Goal: Information Seeking & Learning: Learn about a topic

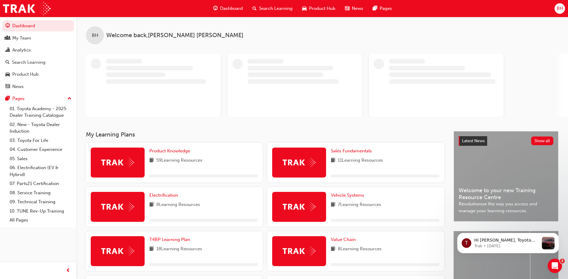
click at [274, 6] on span "Search Learning" at bounding box center [276, 8] width 34 height 7
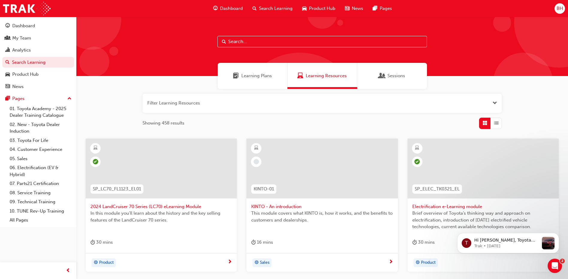
click at [265, 45] on input "text" at bounding box center [322, 41] width 210 height 11
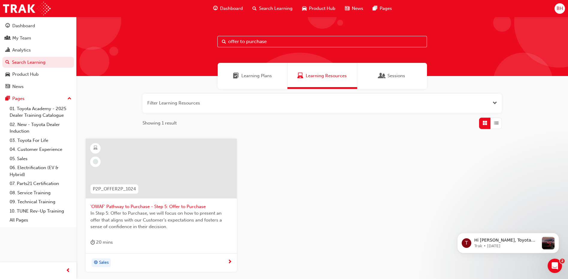
type input "offer to purchase"
click at [160, 201] on div at bounding box center [161, 173] width 142 height 60
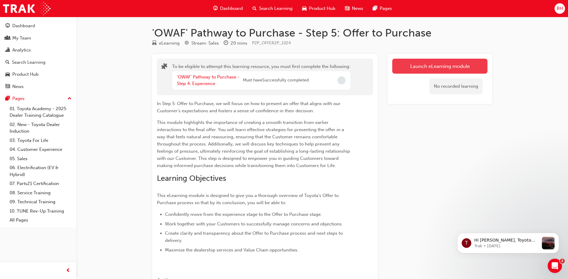
click at [445, 63] on button "Launch eLearning module" at bounding box center [439, 66] width 95 height 15
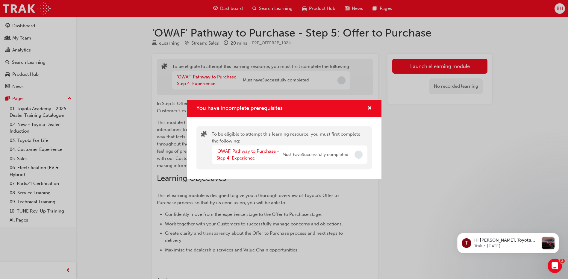
click at [465, 45] on div "You have incomplete prerequisites To be eligible to attempt this learning resou…" at bounding box center [284, 139] width 568 height 279
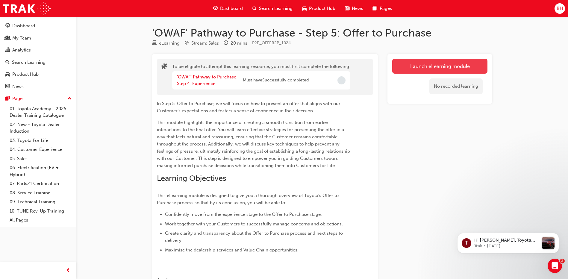
click at [455, 67] on button "Launch eLearning module" at bounding box center [439, 66] width 95 height 15
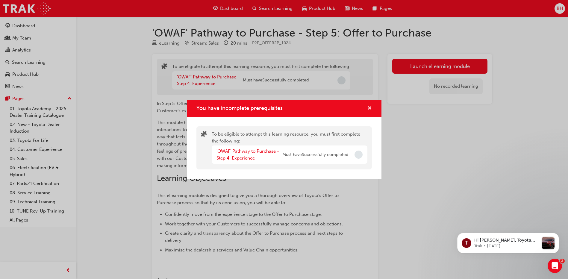
click at [368, 108] on span "cross-icon" at bounding box center [369, 108] width 4 height 5
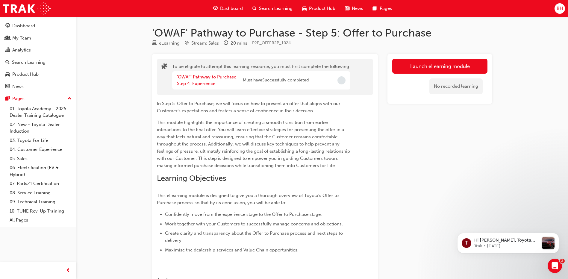
click at [269, 5] on div "Search Learning" at bounding box center [273, 8] width 50 height 12
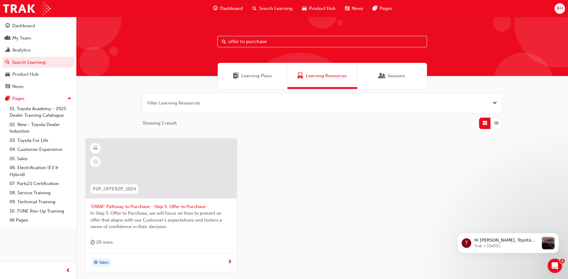
drag, startPoint x: 272, startPoint y: 44, endPoint x: 77, endPoint y: 82, distance: 198.9
click at [77, 82] on div "offer to purchase Learning Plans Learning Resources Sessions Filter Learning Re…" at bounding box center [321, 166] width 491 height 298
type input "experience"
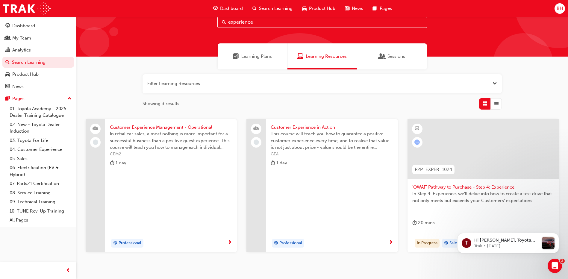
scroll to position [30, 0]
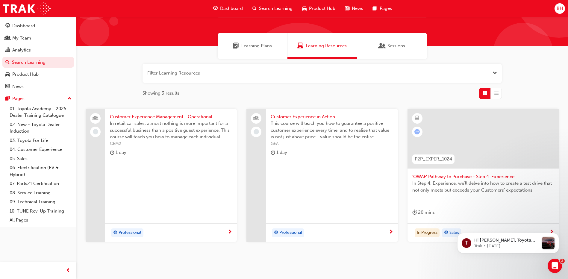
click at [450, 178] on span "'OWAF' Pathway to Purchase - Step 4: Experience" at bounding box center [483, 176] width 142 height 7
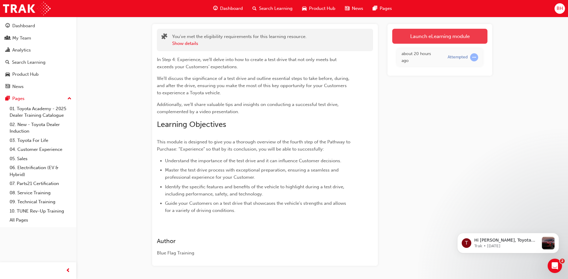
click at [437, 40] on link "Launch eLearning module" at bounding box center [439, 36] width 95 height 15
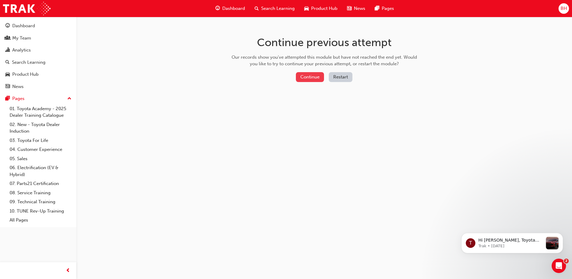
click at [314, 79] on button "Continue" at bounding box center [310, 77] width 28 height 10
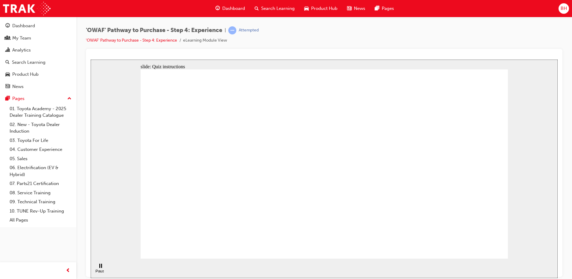
click at [285, 180] on button "OK" at bounding box center [279, 177] width 10 height 6
checkbox input "true"
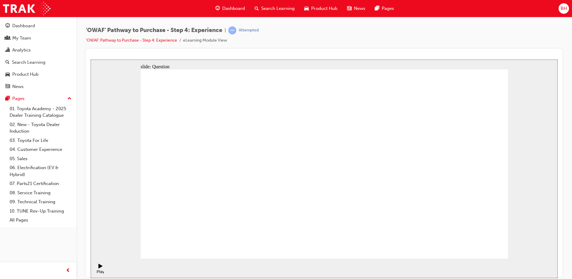
checkbox input "true"
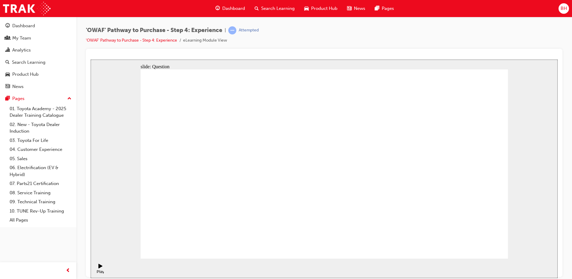
checkbox input "false"
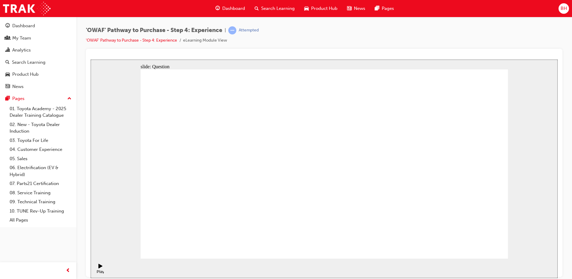
checkbox input "true"
checkbox input "false"
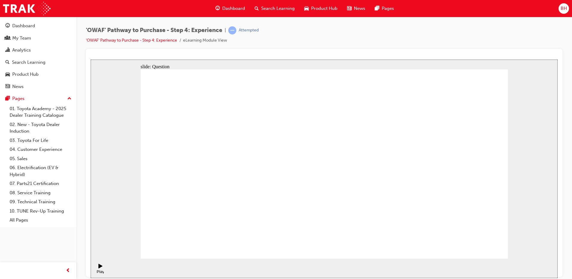
checkbox input "false"
checkbox input "true"
drag, startPoint x: 405, startPoint y: 141, endPoint x: 412, endPoint y: 155, distance: 15.1
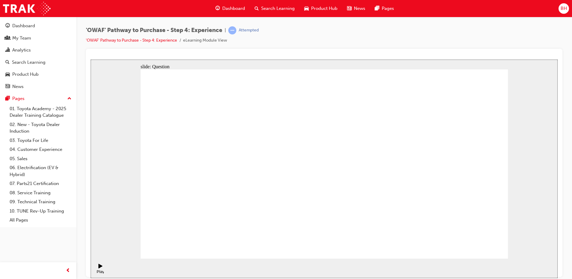
checkbox input "true"
drag, startPoint x: 437, startPoint y: 191, endPoint x: 195, endPoint y: 210, distance: 242.5
drag, startPoint x: 442, startPoint y: 172, endPoint x: 214, endPoint y: 193, distance: 228.5
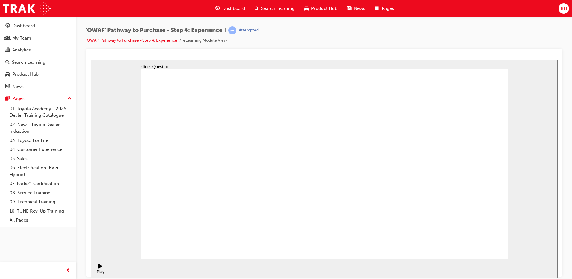
drag, startPoint x: 451, startPoint y: 186, endPoint x: 240, endPoint y: 204, distance: 211.8
drag, startPoint x: 462, startPoint y: 190, endPoint x: 198, endPoint y: 215, distance: 264.6
drag, startPoint x: 447, startPoint y: 188, endPoint x: 194, endPoint y: 218, distance: 255.1
drag, startPoint x: 431, startPoint y: 192, endPoint x: 340, endPoint y: 201, distance: 91.1
drag, startPoint x: 433, startPoint y: 186, endPoint x: 219, endPoint y: 204, distance: 213.9
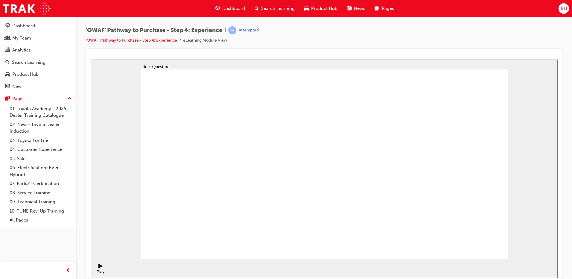
drag, startPoint x: 437, startPoint y: 190, endPoint x: 203, endPoint y: 210, distance: 235.3
drag, startPoint x: 442, startPoint y: 180, endPoint x: 178, endPoint y: 196, distance: 264.5
drag, startPoint x: 420, startPoint y: 190, endPoint x: 200, endPoint y: 210, distance: 220.9
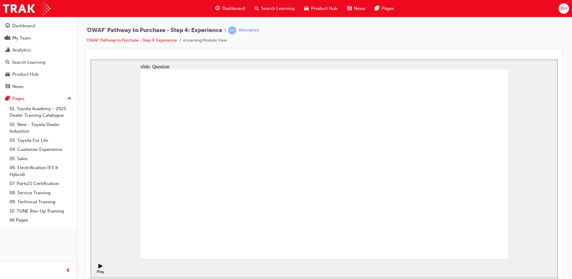
drag, startPoint x: 450, startPoint y: 168, endPoint x: 355, endPoint y: 181, distance: 96.1
drag, startPoint x: 463, startPoint y: 175, endPoint x: 250, endPoint y: 189, distance: 213.6
drag, startPoint x: 459, startPoint y: 179, endPoint x: 231, endPoint y: 192, distance: 228.4
drag, startPoint x: 471, startPoint y: 167, endPoint x: 381, endPoint y: 190, distance: 93.1
drag, startPoint x: 451, startPoint y: 168, endPoint x: 286, endPoint y: 180, distance: 166.0
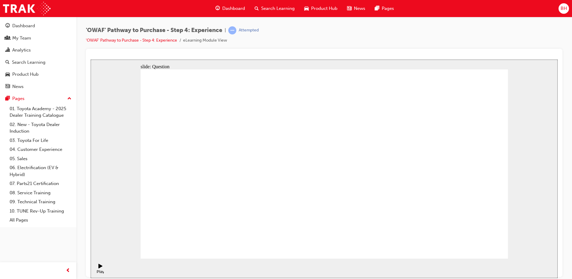
drag, startPoint x: 448, startPoint y: 195, endPoint x: 230, endPoint y: 200, distance: 218.0
drag, startPoint x: 484, startPoint y: 216, endPoint x: 442, endPoint y: 159, distance: 70.4
drag, startPoint x: 437, startPoint y: 211, endPoint x: 312, endPoint y: 163, distance: 134.4
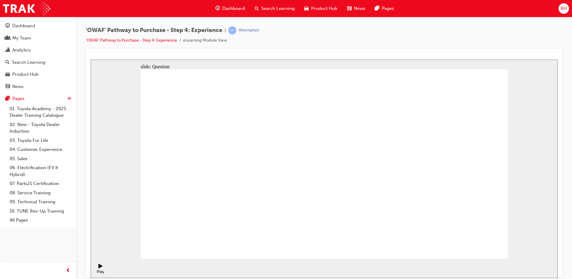
drag, startPoint x: 317, startPoint y: 219, endPoint x: 396, endPoint y: 166, distance: 95.3
drag, startPoint x: 368, startPoint y: 218, endPoint x: 363, endPoint y: 222, distance: 5.8
drag, startPoint x: 371, startPoint y: 217, endPoint x: 505, endPoint y: 155, distance: 148.5
drag, startPoint x: 402, startPoint y: 205, endPoint x: 382, endPoint y: 174, distance: 36.7
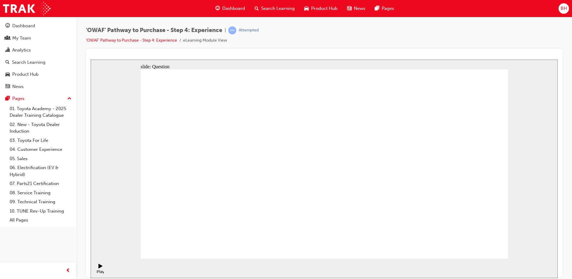
drag, startPoint x: 330, startPoint y: 157, endPoint x: 336, endPoint y: 190, distance: 32.9
drag, startPoint x: 359, startPoint y: 162, endPoint x: 315, endPoint y: 162, distance: 44.0
drag, startPoint x: 473, startPoint y: 166, endPoint x: 356, endPoint y: 165, distance: 116.4
drag, startPoint x: 442, startPoint y: 209, endPoint x: 476, endPoint y: 151, distance: 67.0
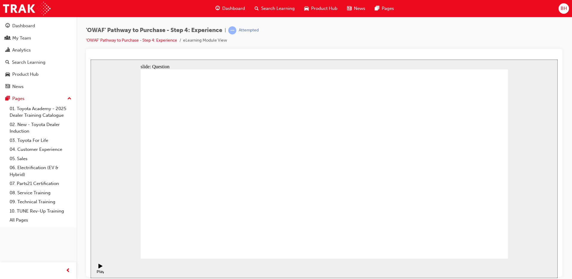
drag, startPoint x: 276, startPoint y: 221, endPoint x: 331, endPoint y: 136, distance: 101.0
drag, startPoint x: 323, startPoint y: 206, endPoint x: 422, endPoint y: 145, distance: 116.1
drag, startPoint x: 378, startPoint y: 222, endPoint x: 398, endPoint y: 165, distance: 60.9
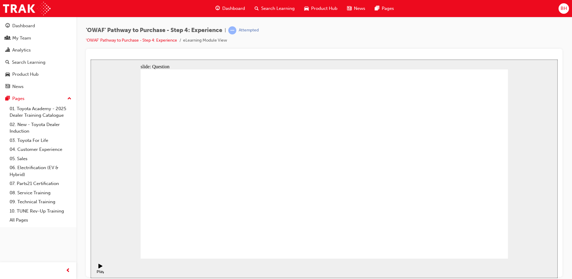
radio input "true"
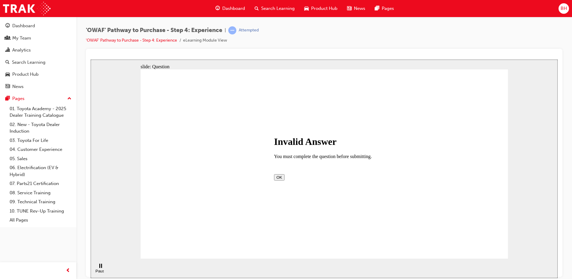
click at [285, 180] on button "OK" at bounding box center [279, 177] width 10 height 6
checkbox input "true"
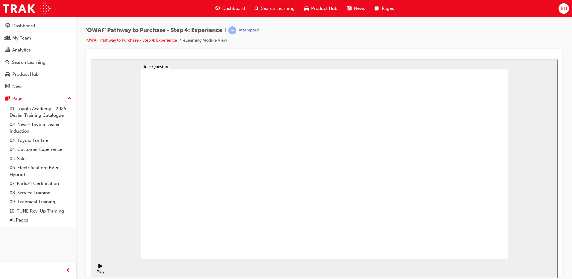
drag, startPoint x: 452, startPoint y: 201, endPoint x: 224, endPoint y: 212, distance: 228.6
drag, startPoint x: 462, startPoint y: 196, endPoint x: 241, endPoint y: 203, distance: 221.9
drag, startPoint x: 452, startPoint y: 184, endPoint x: 345, endPoint y: 196, distance: 106.9
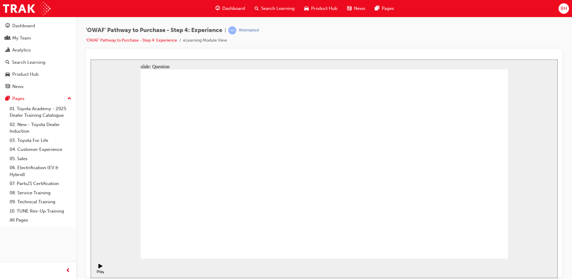
drag, startPoint x: 451, startPoint y: 184, endPoint x: 247, endPoint y: 196, distance: 204.8
drag, startPoint x: 457, startPoint y: 181, endPoint x: 359, endPoint y: 192, distance: 98.7
drag, startPoint x: 459, startPoint y: 186, endPoint x: 350, endPoint y: 198, distance: 110.5
drag, startPoint x: 456, startPoint y: 191, endPoint x: 363, endPoint y: 203, distance: 93.3
drag, startPoint x: 466, startPoint y: 201, endPoint x: 230, endPoint y: 208, distance: 236.3
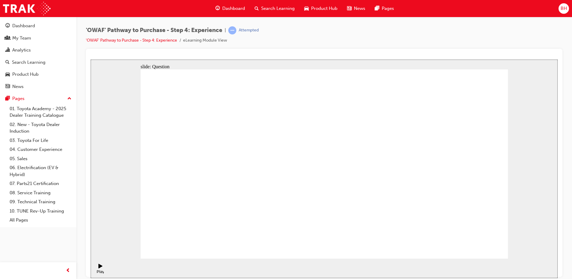
drag, startPoint x: 482, startPoint y: 224, endPoint x: 419, endPoint y: 165, distance: 85.3
drag, startPoint x: 326, startPoint y: 224, endPoint x: 484, endPoint y: 171, distance: 166.9
drag, startPoint x: 431, startPoint y: 224, endPoint x: 353, endPoint y: 178, distance: 91.0
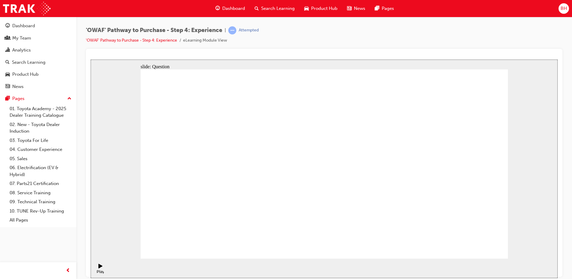
drag, startPoint x: 370, startPoint y: 219, endPoint x: 406, endPoint y: 170, distance: 60.6
drag, startPoint x: 408, startPoint y: 213, endPoint x: 321, endPoint y: 157, distance: 103.8
drag, startPoint x: 332, startPoint y: 203, endPoint x: 328, endPoint y: 202, distance: 4.3
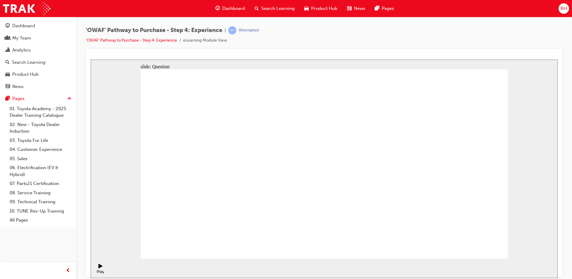
drag, startPoint x: 321, startPoint y: 159, endPoint x: 353, endPoint y: 200, distance: 51.7
drag, startPoint x: 351, startPoint y: 155, endPoint x: 304, endPoint y: 237, distance: 94.6
drag, startPoint x: 472, startPoint y: 165, endPoint x: 354, endPoint y: 166, distance: 117.9
drag, startPoint x: 362, startPoint y: 159, endPoint x: 310, endPoint y: 224, distance: 83.1
drag, startPoint x: 386, startPoint y: 164, endPoint x: 345, endPoint y: 207, distance: 59.1
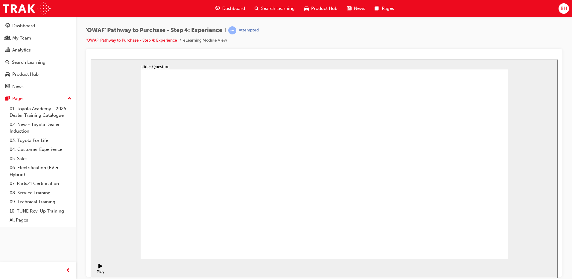
drag, startPoint x: 355, startPoint y: 195, endPoint x: 374, endPoint y: 153, distance: 47.1
drag, startPoint x: 362, startPoint y: 185, endPoint x: 399, endPoint y: 122, distance: 72.0
drag, startPoint x: 361, startPoint y: 138, endPoint x: 347, endPoint y: 195, distance: 58.7
drag, startPoint x: 400, startPoint y: 157, endPoint x: 370, endPoint y: 205, distance: 56.6
drag, startPoint x: 378, startPoint y: 180, endPoint x: 423, endPoint y: 134, distance: 64.3
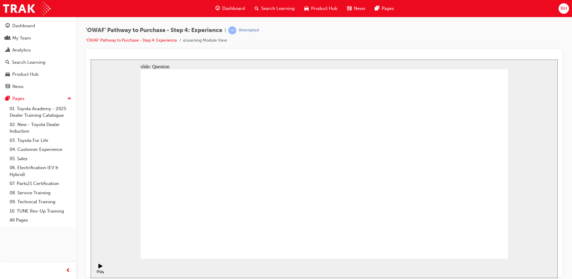
drag, startPoint x: 368, startPoint y: 221, endPoint x: 325, endPoint y: 164, distance: 71.8
drag, startPoint x: 442, startPoint y: 216, endPoint x: 362, endPoint y: 169, distance: 92.6
drag, startPoint x: 394, startPoint y: 210, endPoint x: 475, endPoint y: 159, distance: 95.5
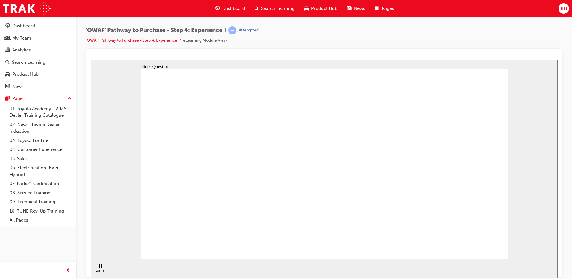
drag, startPoint x: 265, startPoint y: 222, endPoint x: 316, endPoint y: 151, distance: 88.0
drag, startPoint x: 327, startPoint y: 225, endPoint x: 435, endPoint y: 140, distance: 137.4
drag, startPoint x: 404, startPoint y: 222, endPoint x: 418, endPoint y: 149, distance: 74.4
drag, startPoint x: 412, startPoint y: 143, endPoint x: 387, endPoint y: 163, distance: 32.3
drag, startPoint x: 339, startPoint y: 219, endPoint x: 431, endPoint y: 130, distance: 127.6
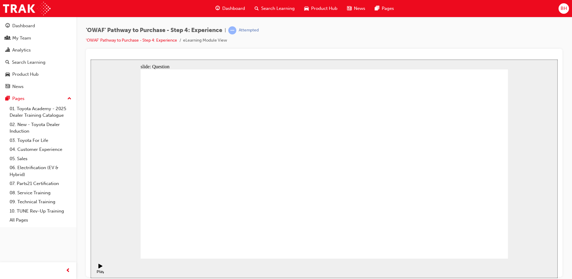
drag, startPoint x: 408, startPoint y: 160, endPoint x: 340, endPoint y: 247, distance: 110.6
drag, startPoint x: 330, startPoint y: 206, endPoint x: 478, endPoint y: 120, distance: 171.3
drag, startPoint x: 464, startPoint y: 129, endPoint x: 443, endPoint y: 130, distance: 21.3
drag, startPoint x: 327, startPoint y: 206, endPoint x: 420, endPoint y: 140, distance: 114.2
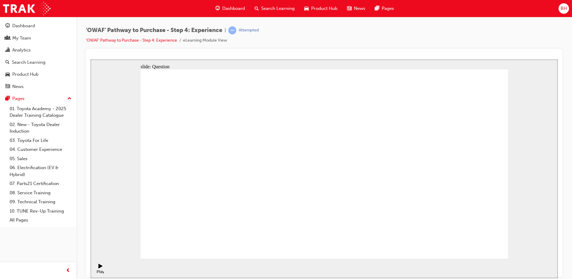
radio input "true"
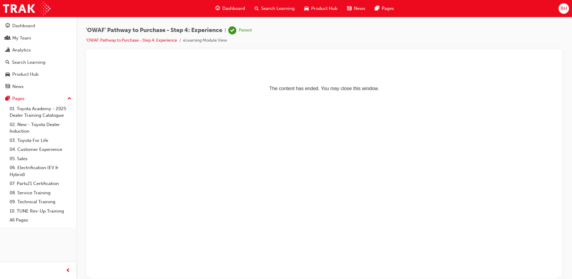
click at [271, 9] on span "Search Learning" at bounding box center [278, 8] width 34 height 7
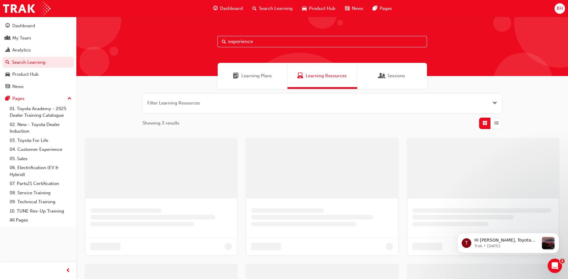
click at [255, 41] on input "experience" at bounding box center [322, 41] width 210 height 11
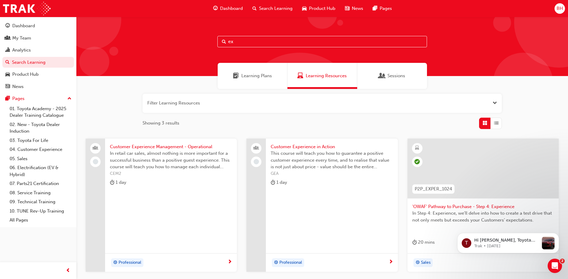
type input "e"
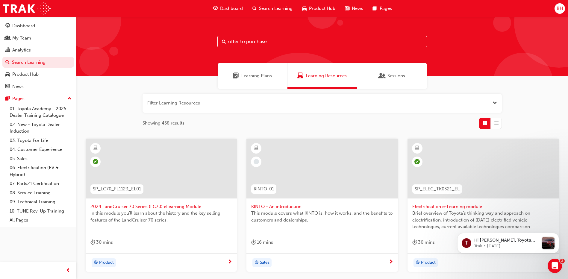
type input "offer to purchase"
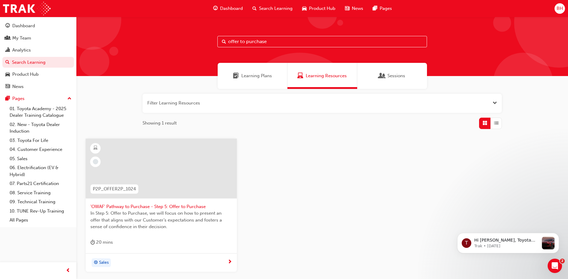
click at [194, 206] on span "'OWAF' Pathway to Purchase - Step 5: Offer to Purchase" at bounding box center [161, 206] width 142 height 7
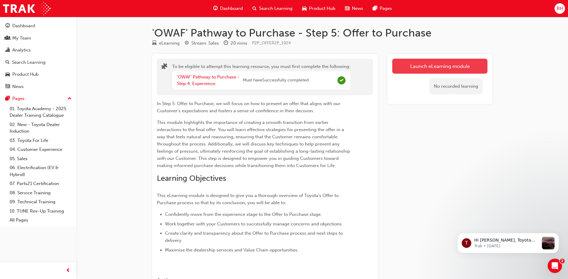
click at [463, 70] on button "Launch eLearning module" at bounding box center [439, 66] width 95 height 15
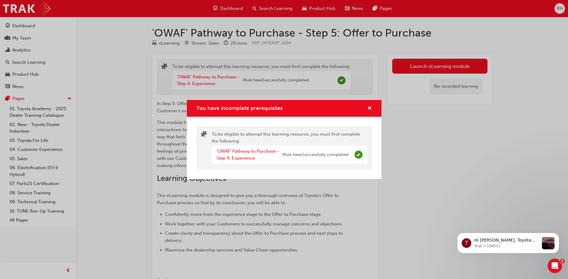
click at [445, 70] on div "You have incomplete prerequisites To be eligible to attempt this learning resou…" at bounding box center [284, 139] width 568 height 279
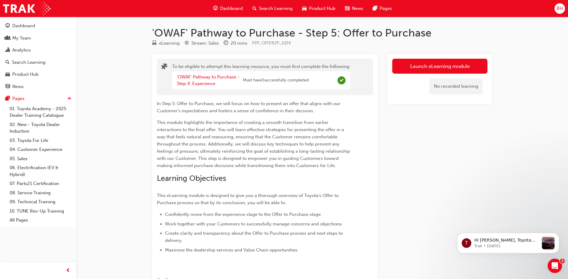
click at [269, 8] on span "Search Learning" at bounding box center [276, 8] width 34 height 7
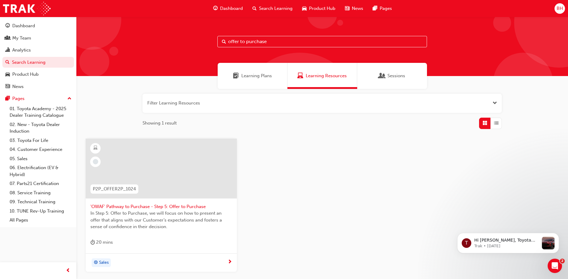
drag, startPoint x: 254, startPoint y: 48, endPoint x: 197, endPoint y: 47, distance: 56.9
click at [198, 48] on div "offer to purchase" at bounding box center [321, 46] width 491 height 59
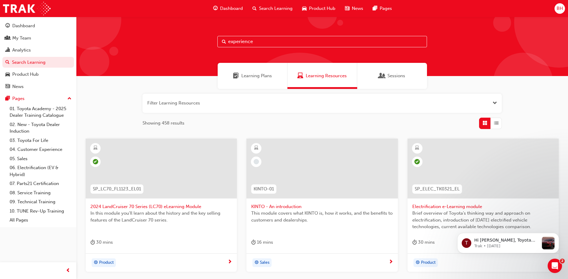
type input "experience"
